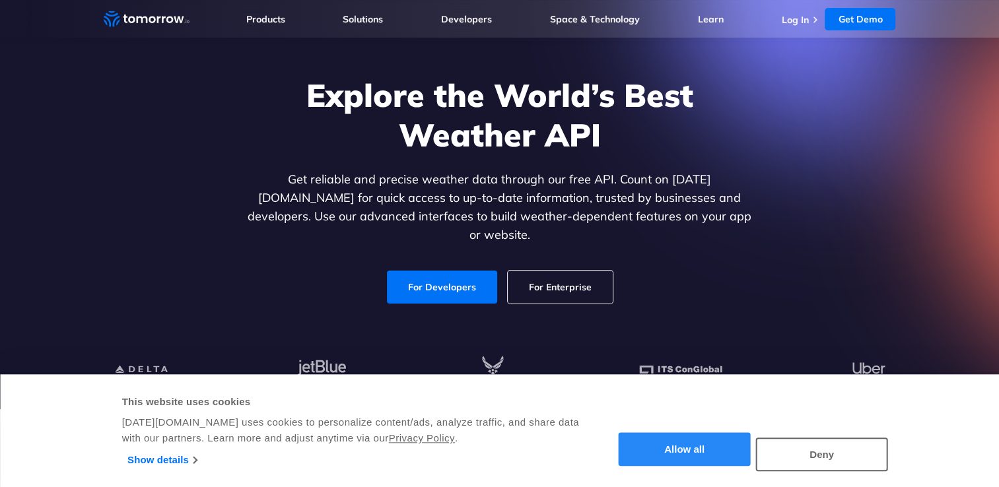
drag, startPoint x: 0, startPoint y: 0, endPoint x: 742, endPoint y: 450, distance: 867.6
click at [745, 450] on button "Allow all" at bounding box center [685, 450] width 132 height 34
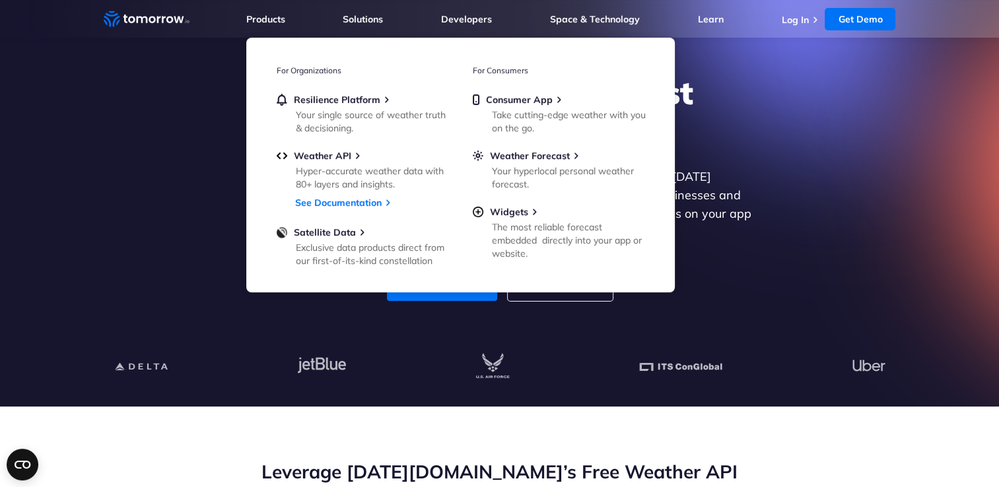
scroll to position [198, 0]
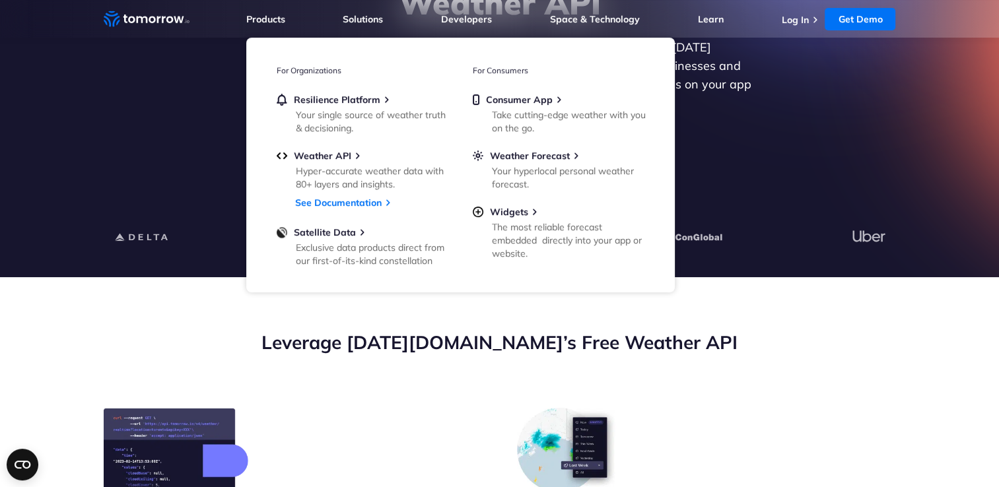
click at [430, 375] on div "Leverage [DATE][DOMAIN_NAME]’s Free Weather API" at bounding box center [500, 369] width 792 height 78
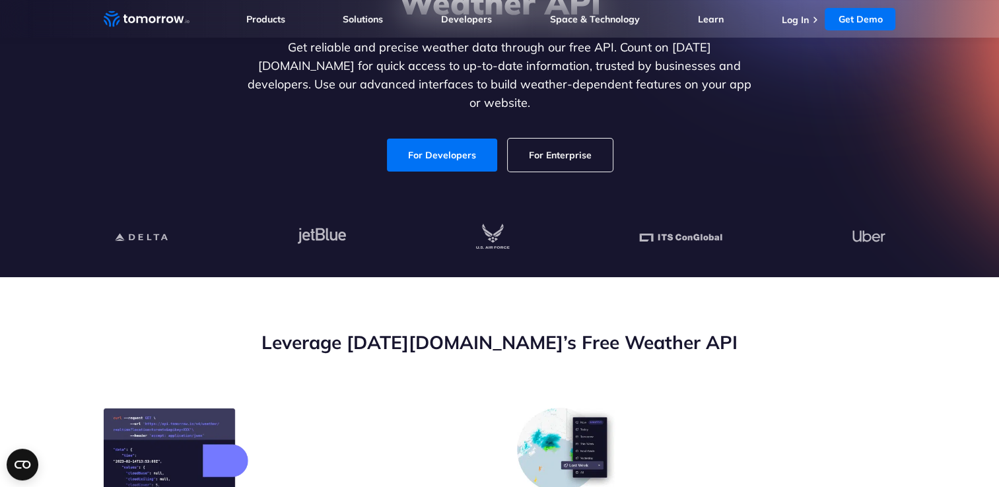
drag, startPoint x: 433, startPoint y: 418, endPoint x: 420, endPoint y: 414, distance: 13.8
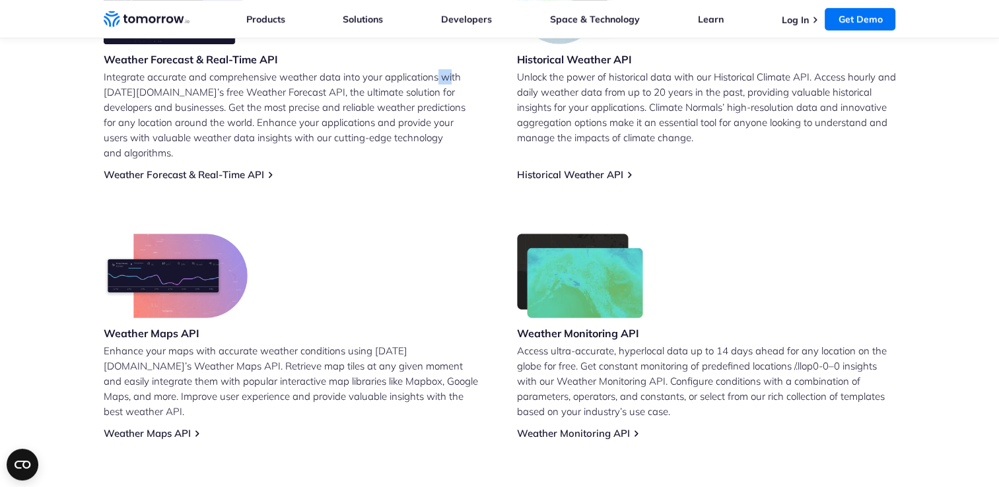
scroll to position [858, 0]
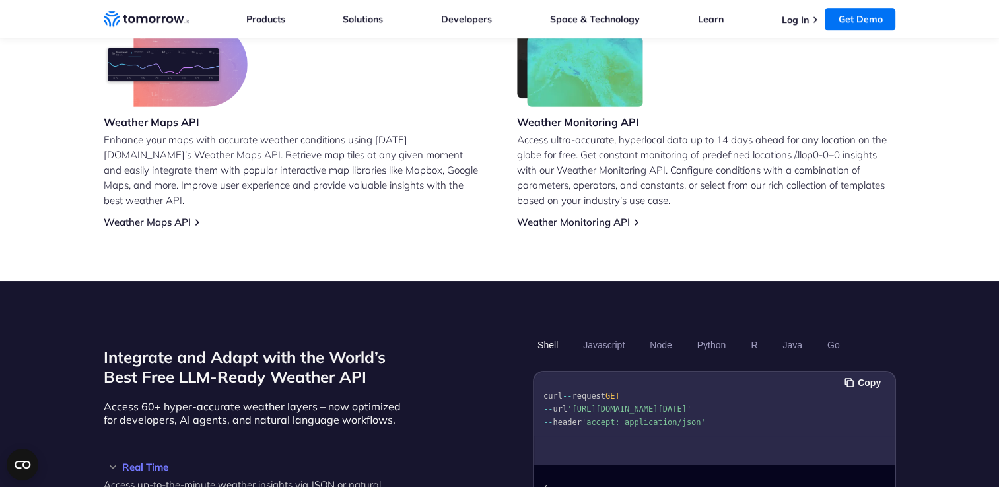
click at [803, 13] on li "Log In" at bounding box center [801, 19] width 40 height 13
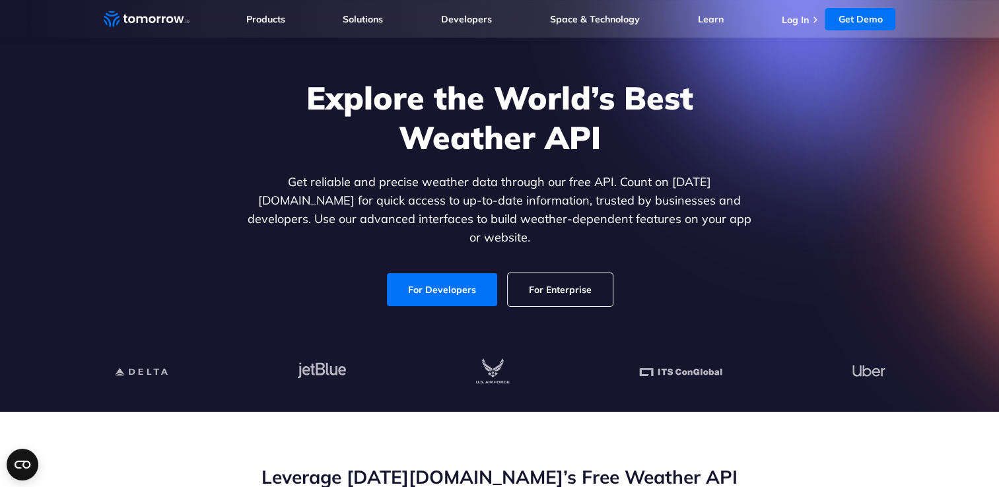
scroll to position [0, 0]
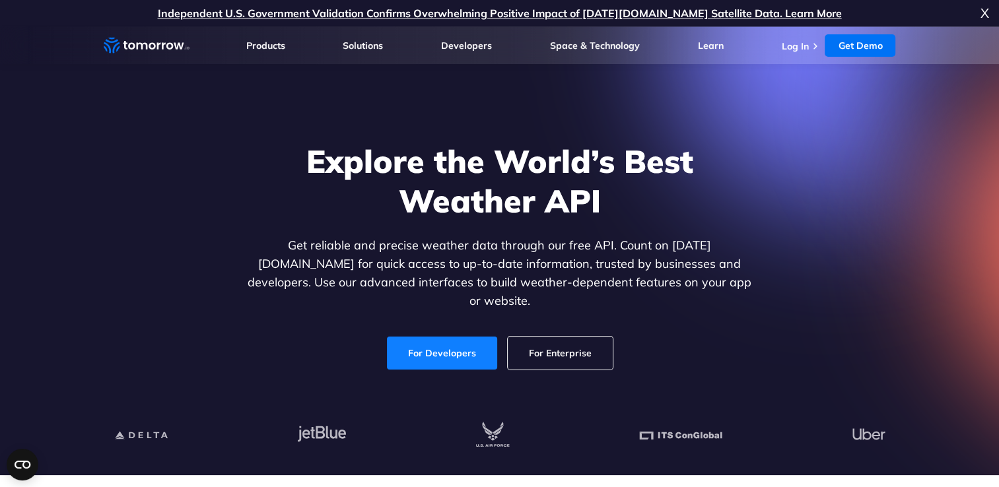
click at [470, 343] on link "For Developers" at bounding box center [442, 353] width 110 height 33
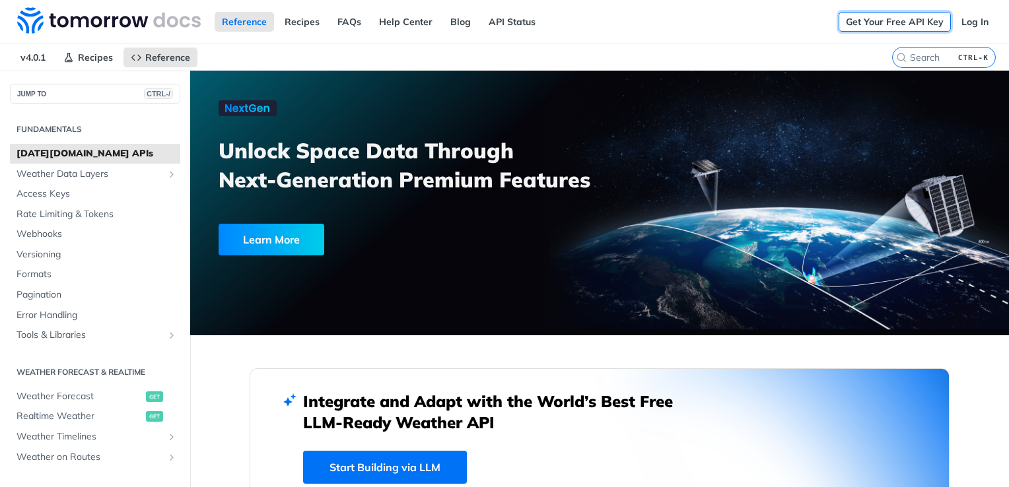
click at [879, 22] on link "Get Your Free API Key" at bounding box center [894, 22] width 112 height 20
click at [974, 17] on link "Log In" at bounding box center [975, 22] width 42 height 20
